Goal: Transaction & Acquisition: Obtain resource

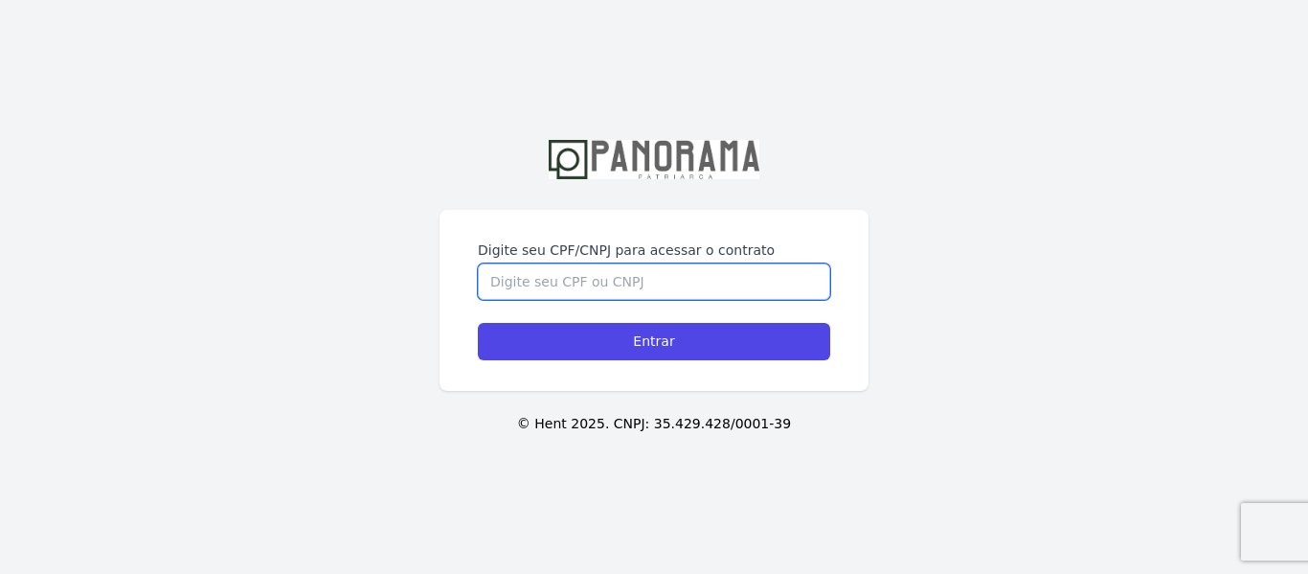
click at [616, 263] on input "Digite seu CPF/CNPJ para acessar o contrato" at bounding box center [654, 281] width 352 height 36
click at [622, 281] on input "Digite seu CPF/CNPJ para acessar o contrato" at bounding box center [654, 281] width 352 height 36
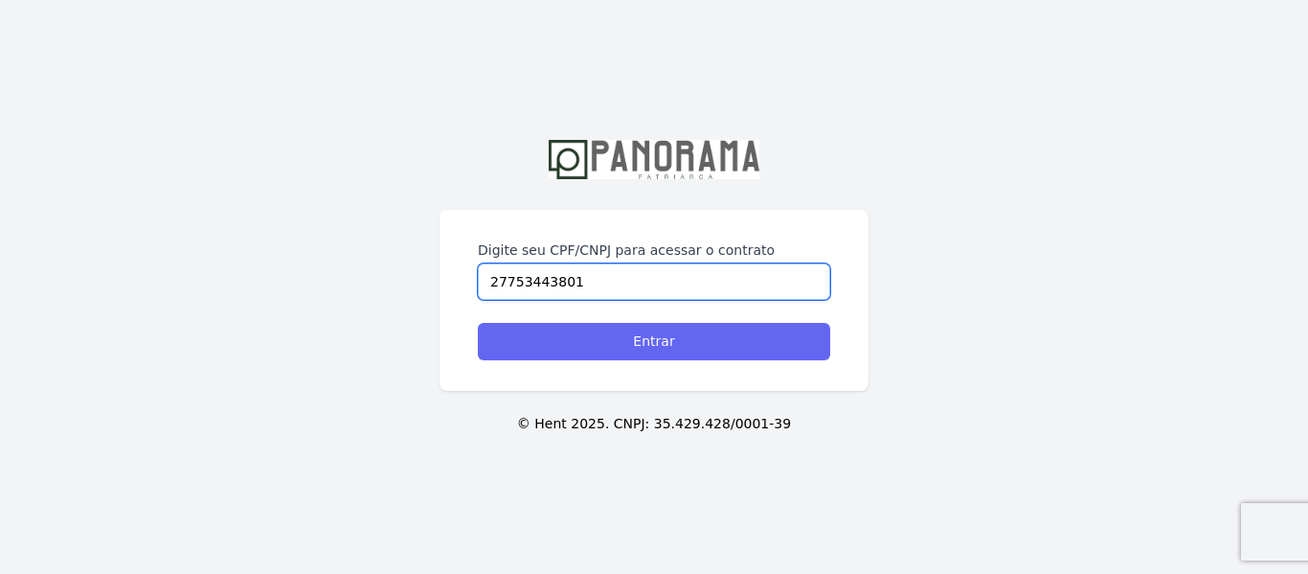
type input "27753443801"
click at [670, 350] on input "Entrar" at bounding box center [654, 341] width 352 height 37
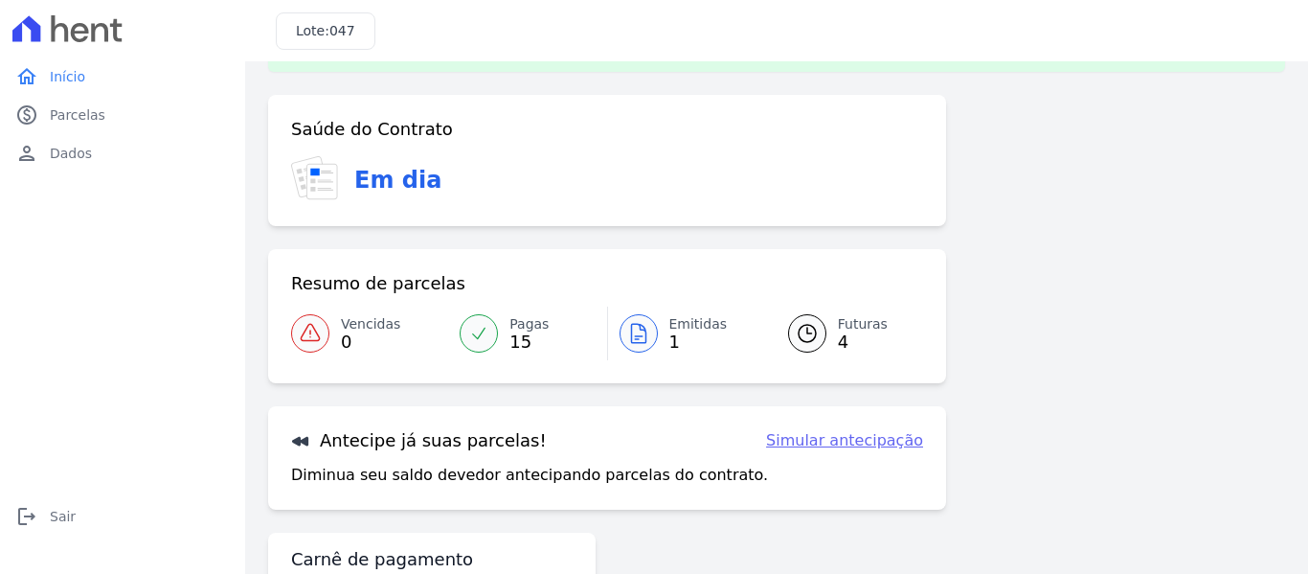
scroll to position [61, 0]
click at [74, 118] on span "Parcelas" at bounding box center [78, 114] width 56 height 19
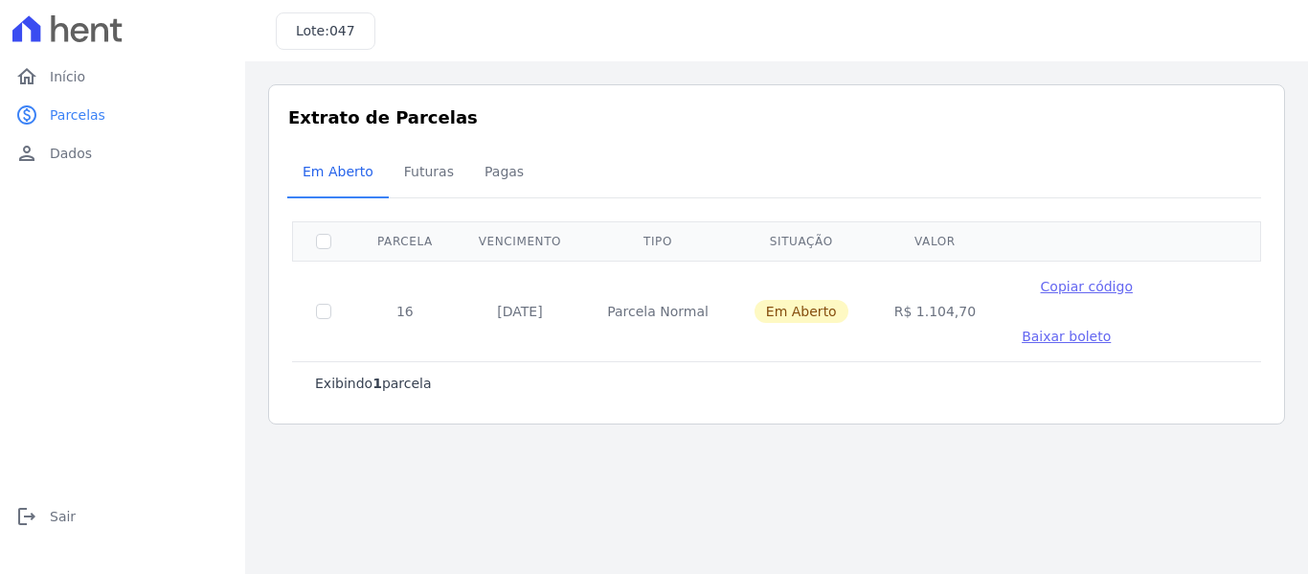
click at [1032, 337] on span "Baixar boleto" at bounding box center [1066, 335] width 89 height 15
click at [83, 113] on span "Parcelas" at bounding box center [78, 114] width 56 height 19
click at [79, 73] on span "Início" at bounding box center [67, 76] width 35 height 19
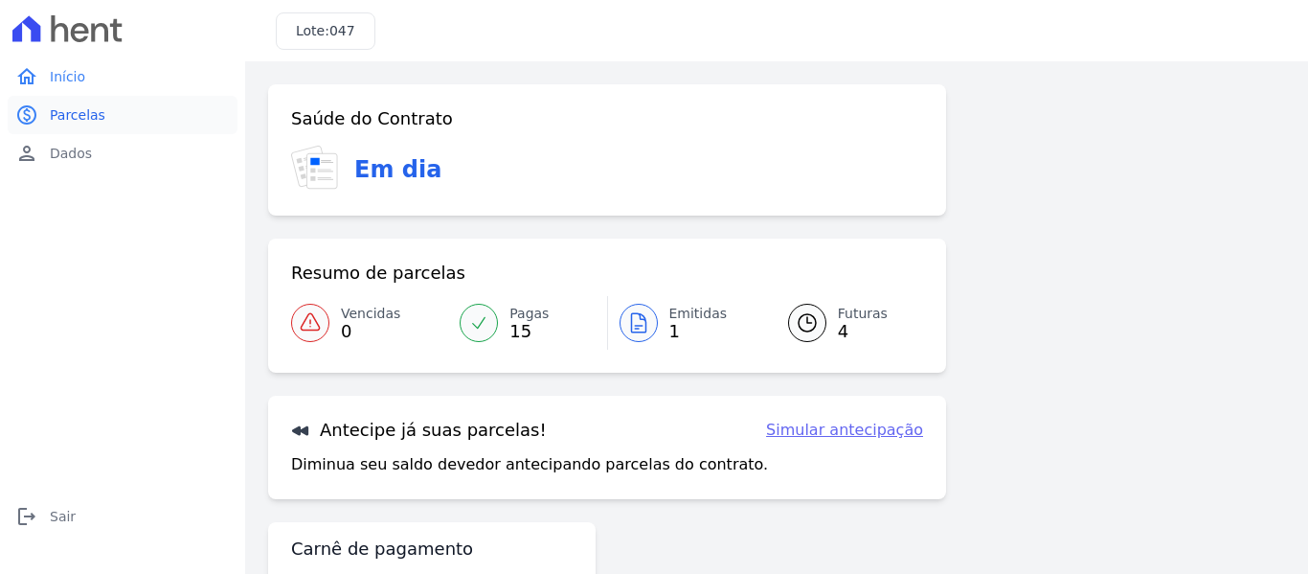
click at [87, 121] on span "Parcelas" at bounding box center [78, 114] width 56 height 19
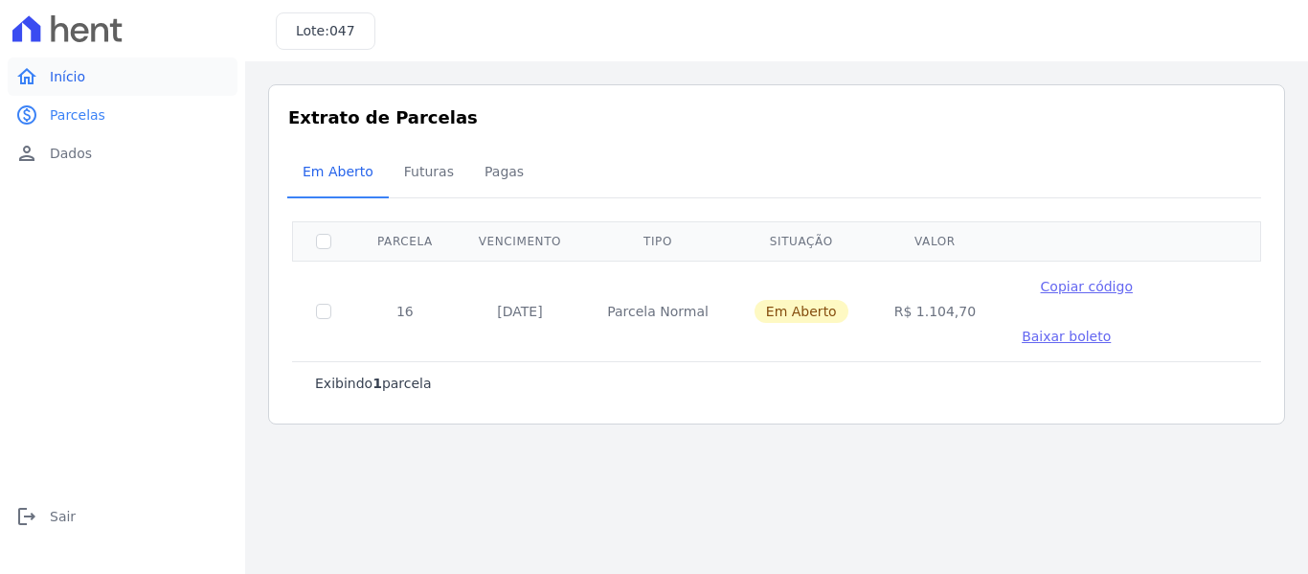
click at [81, 77] on span "Início" at bounding box center [67, 76] width 35 height 19
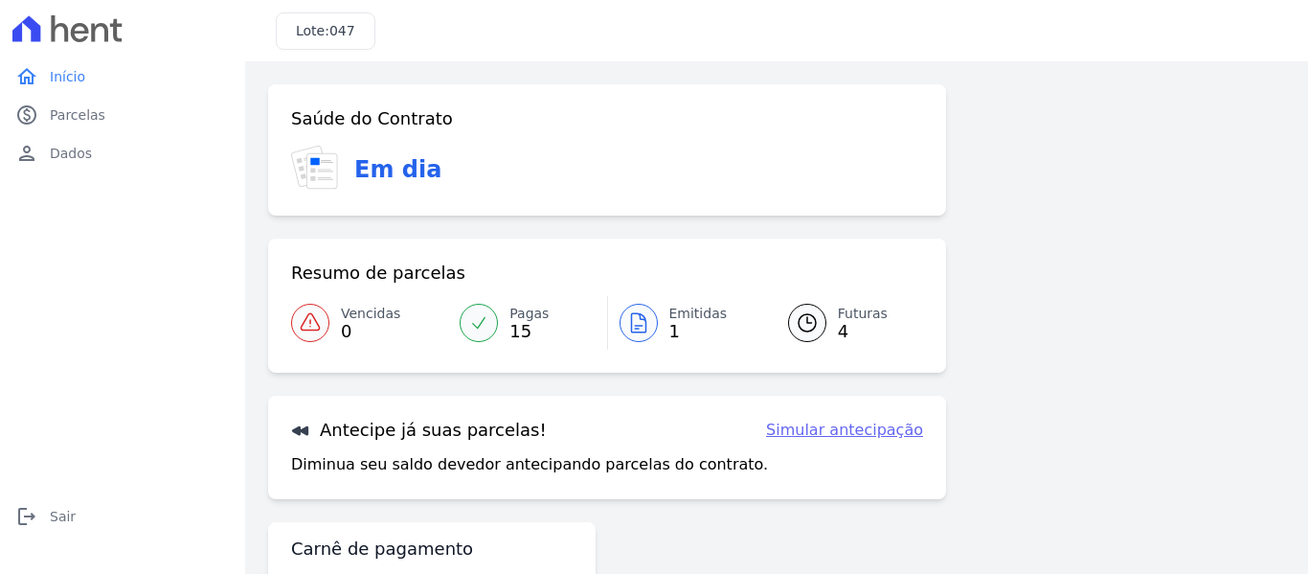
click at [509, 324] on span "15" at bounding box center [528, 331] width 39 height 15
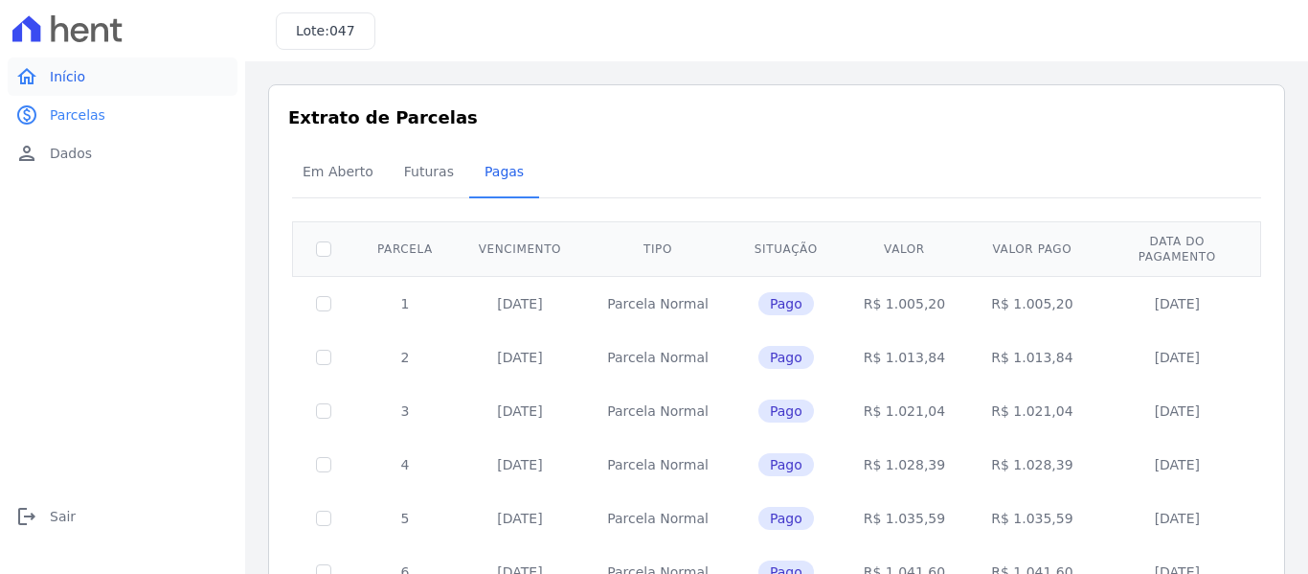
click at [59, 64] on link "home Início" at bounding box center [123, 76] width 230 height 38
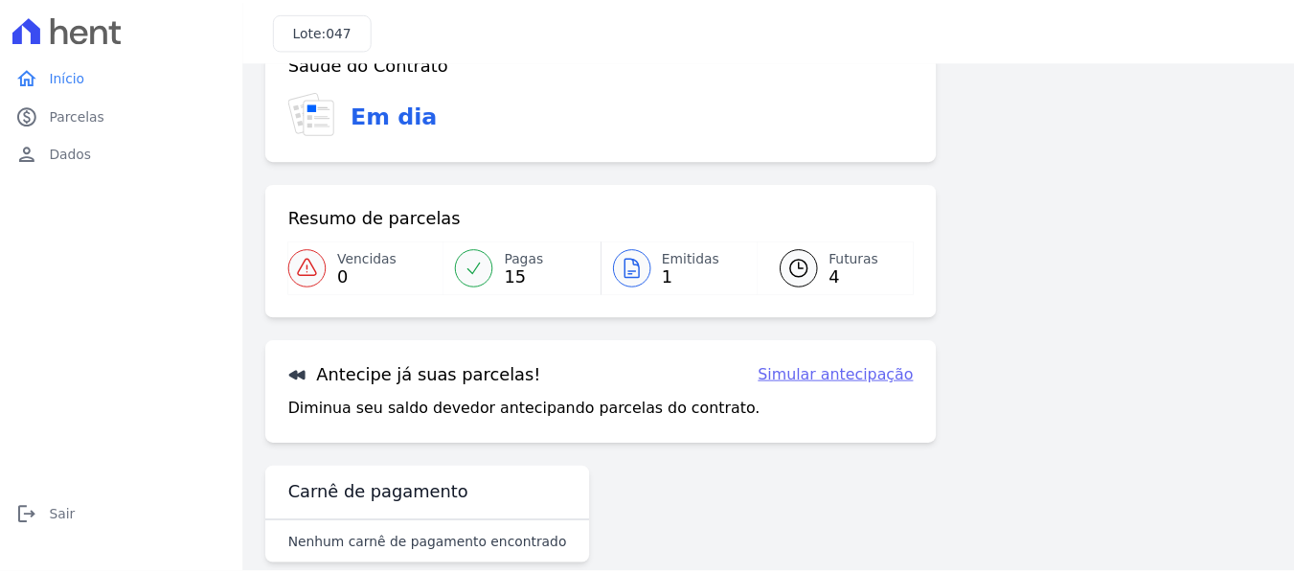
scroll to position [84, 0]
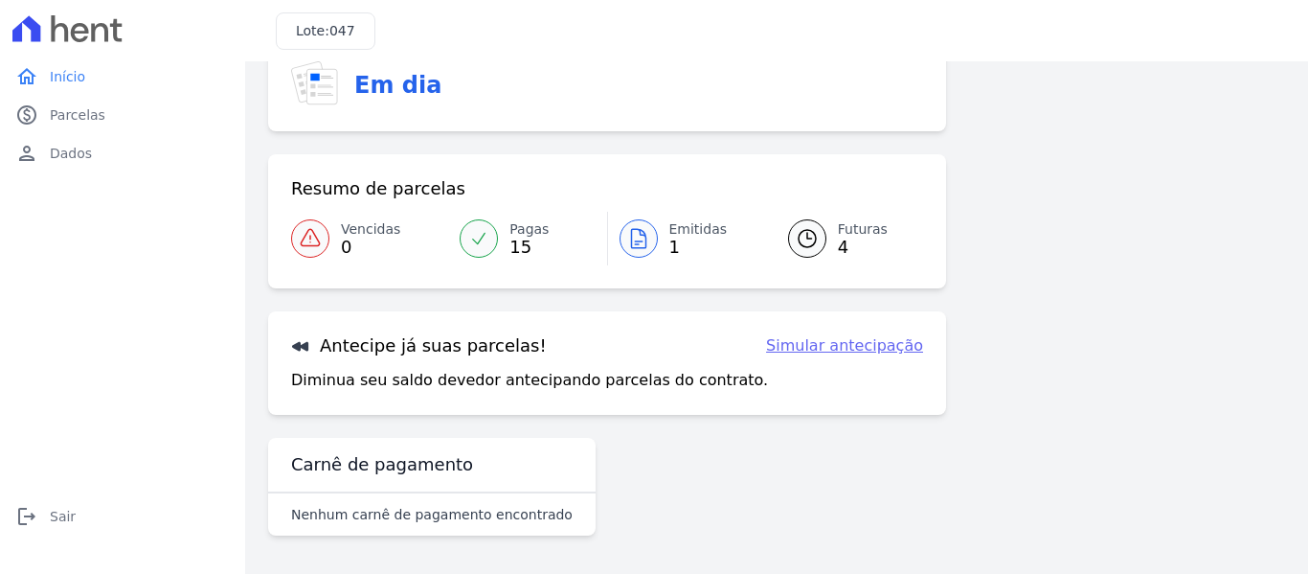
click at [460, 463] on div "Carnê de pagamento" at bounding box center [432, 464] width 282 height 23
click at [844, 241] on span "4" at bounding box center [863, 246] width 50 height 15
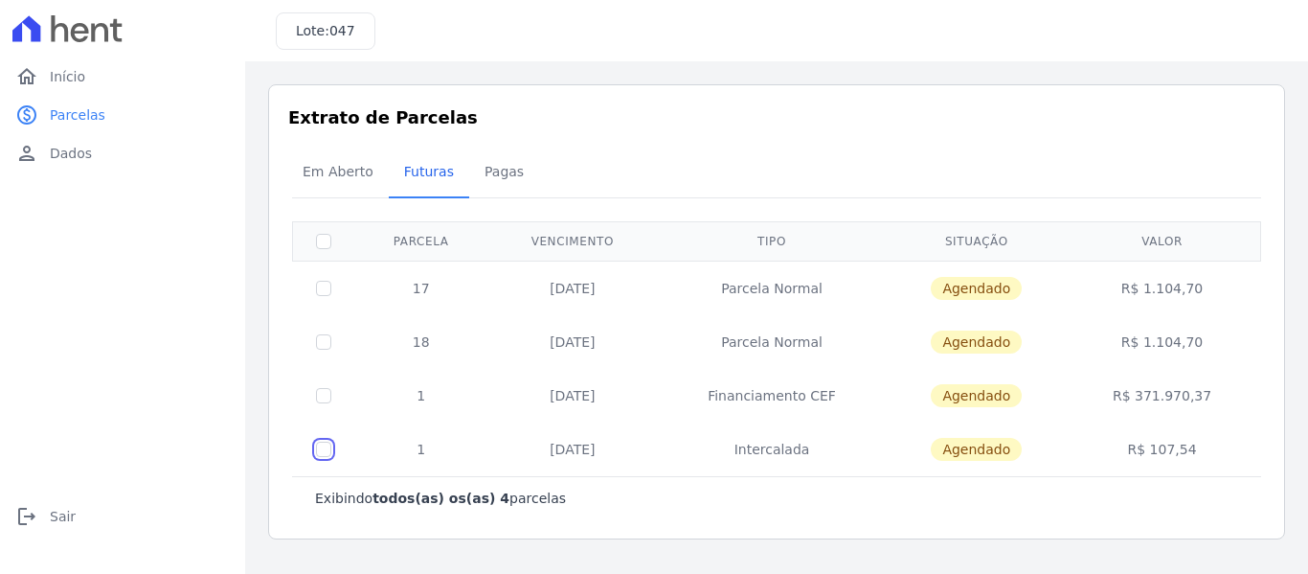
click at [325, 451] on input "checkbox" at bounding box center [323, 448] width 15 height 15
checkbox input "true"
click at [325, 451] on input "checkbox" at bounding box center [323, 448] width 15 height 15
checkbox input "false"
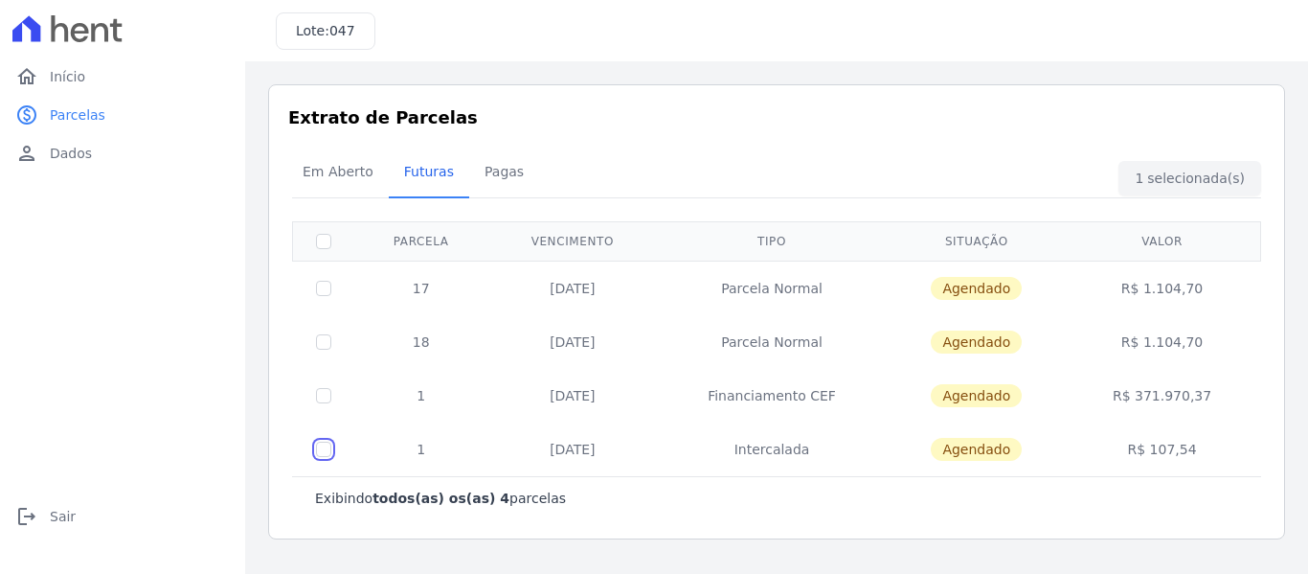
checkbox input "false"
drag, startPoint x: 791, startPoint y: 395, endPoint x: 841, endPoint y: 408, distance: 51.6
click at [792, 395] on td "Financiamento CEF" at bounding box center [771, 396] width 229 height 54
click at [1005, 395] on span "Agendado" at bounding box center [976, 395] width 91 height 23
click at [799, 393] on td "Financiamento CEF" at bounding box center [771, 396] width 229 height 54
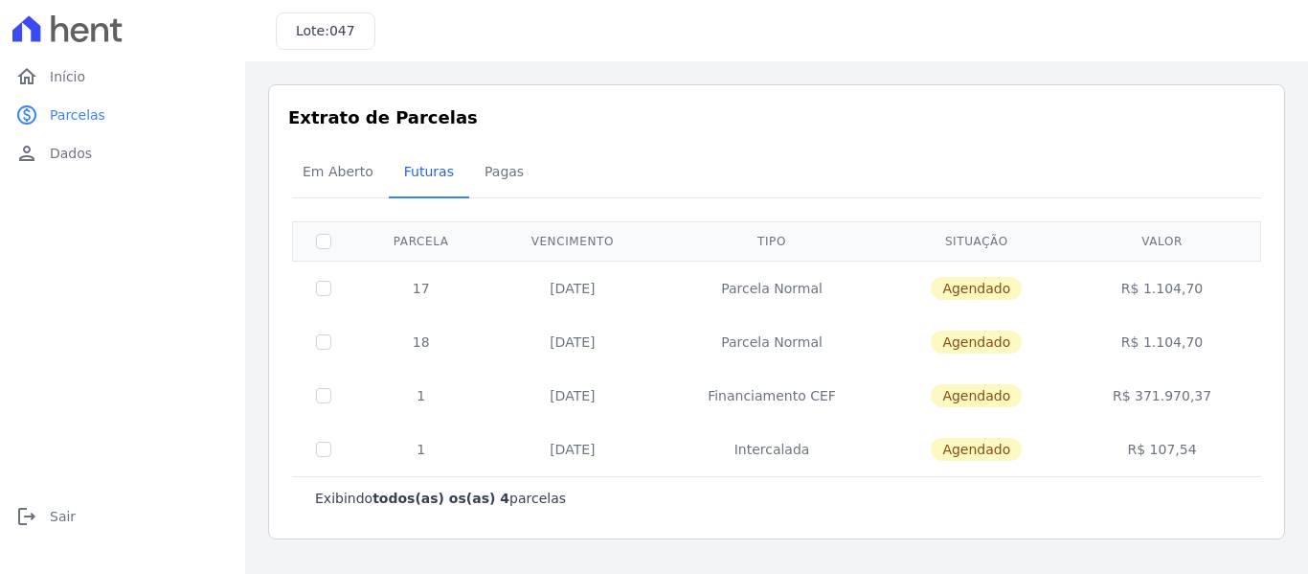
click at [995, 391] on span "Agendado" at bounding box center [976, 395] width 91 height 23
click at [1167, 400] on td "R$ 371.970,37" at bounding box center [1162, 396] width 191 height 54
click at [54, 516] on span "Sair" at bounding box center [63, 516] width 26 height 19
